Goal: Obtain resource: Download file/media

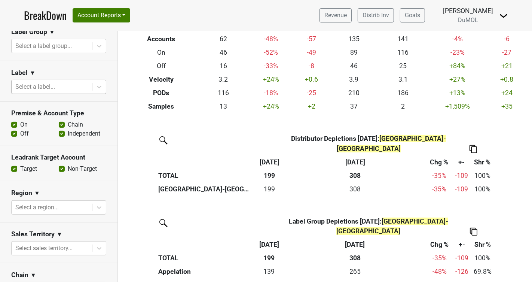
scroll to position [200, 0]
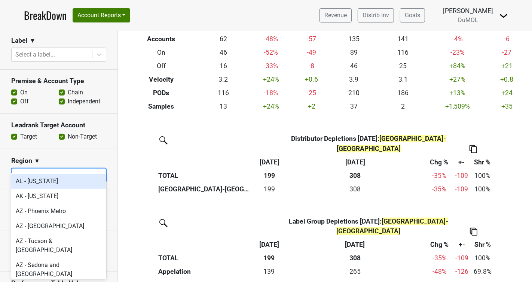
click at [96, 171] on icon at bounding box center [98, 174] width 7 height 7
click at [97, 171] on icon at bounding box center [98, 174] width 7 height 7
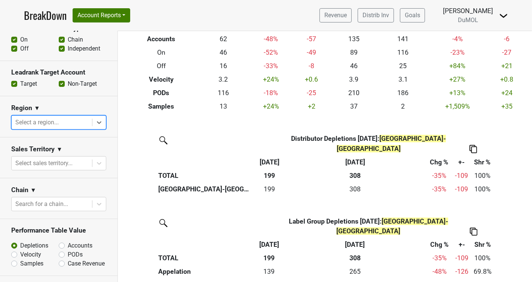
scroll to position [251, 0]
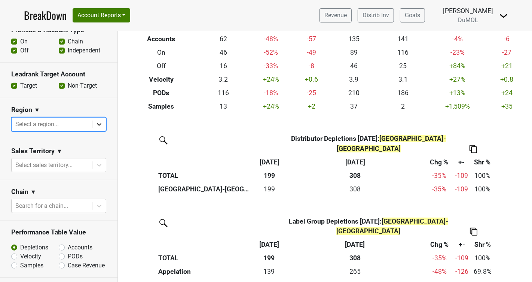
click at [95, 118] on div at bounding box center [98, 124] width 13 height 13
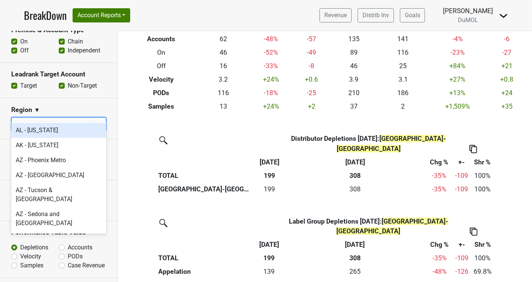
click at [95, 118] on div at bounding box center [98, 124] width 13 height 13
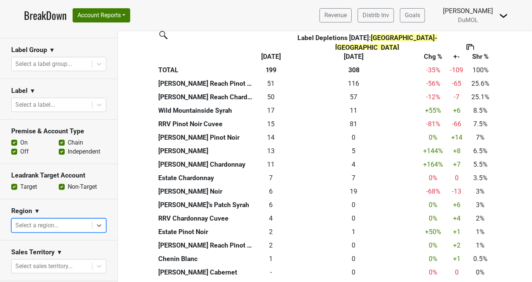
scroll to position [157, 0]
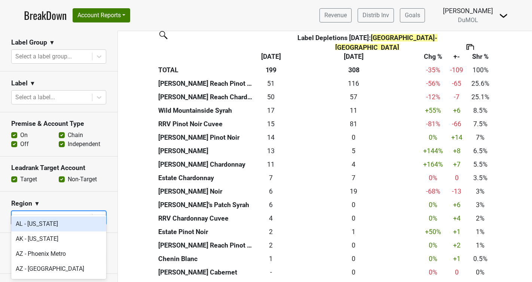
click at [99, 214] on icon at bounding box center [98, 217] width 7 height 7
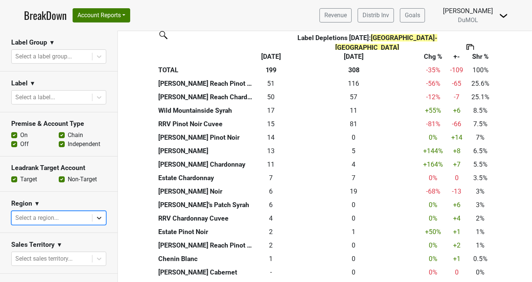
click at [99, 214] on icon at bounding box center [98, 217] width 7 height 7
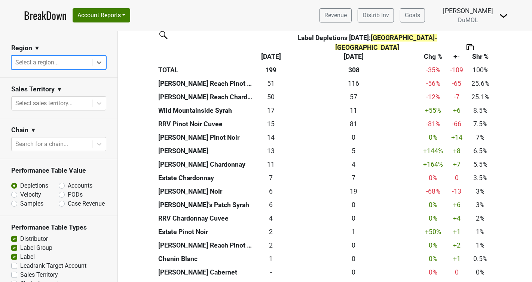
scroll to position [323, 0]
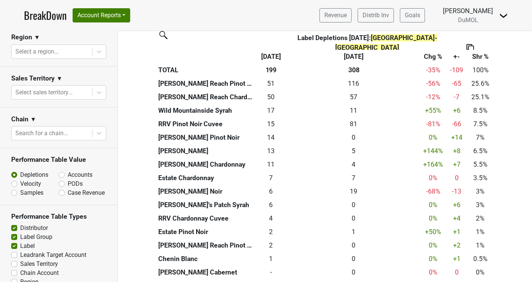
click at [20, 277] on label "Region" at bounding box center [29, 281] width 18 height 9
click at [15, 277] on input "Region" at bounding box center [14, 280] width 6 height 7
checkbox input "true"
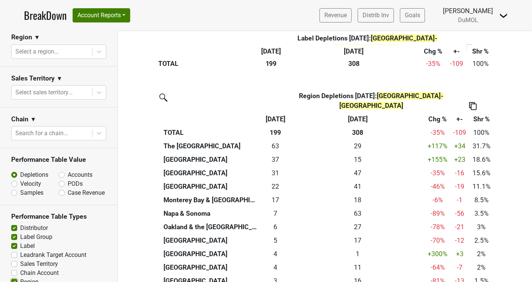
scroll to position [608, 0]
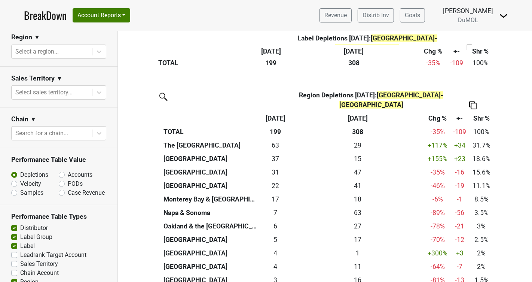
click at [471, 101] on img at bounding box center [472, 105] width 7 height 8
click at [460, 52] on div "Export to Excel" at bounding box center [472, 52] width 38 height 11
click at [68, 170] on label "Accounts" at bounding box center [80, 174] width 25 height 9
click at [61, 170] on input "Accounts" at bounding box center [81, 173] width 45 height 7
radio input "true"
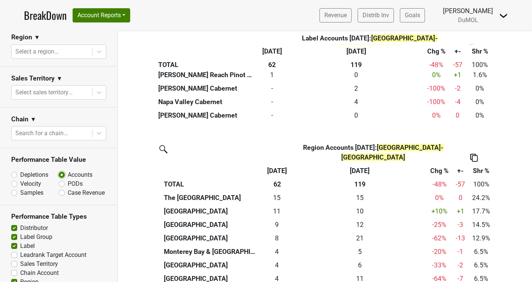
scroll to position [564, 0]
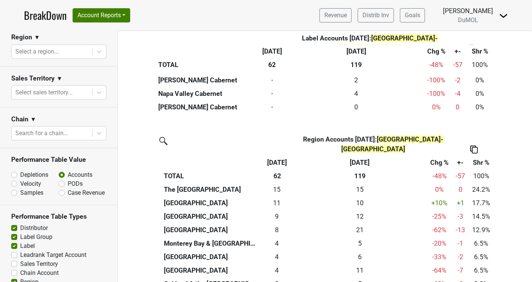
click at [472, 146] on img at bounding box center [474, 150] width 7 height 8
click at [469, 95] on div "Export to Excel" at bounding box center [473, 96] width 38 height 11
